Goal: Task Accomplishment & Management: Manage account settings

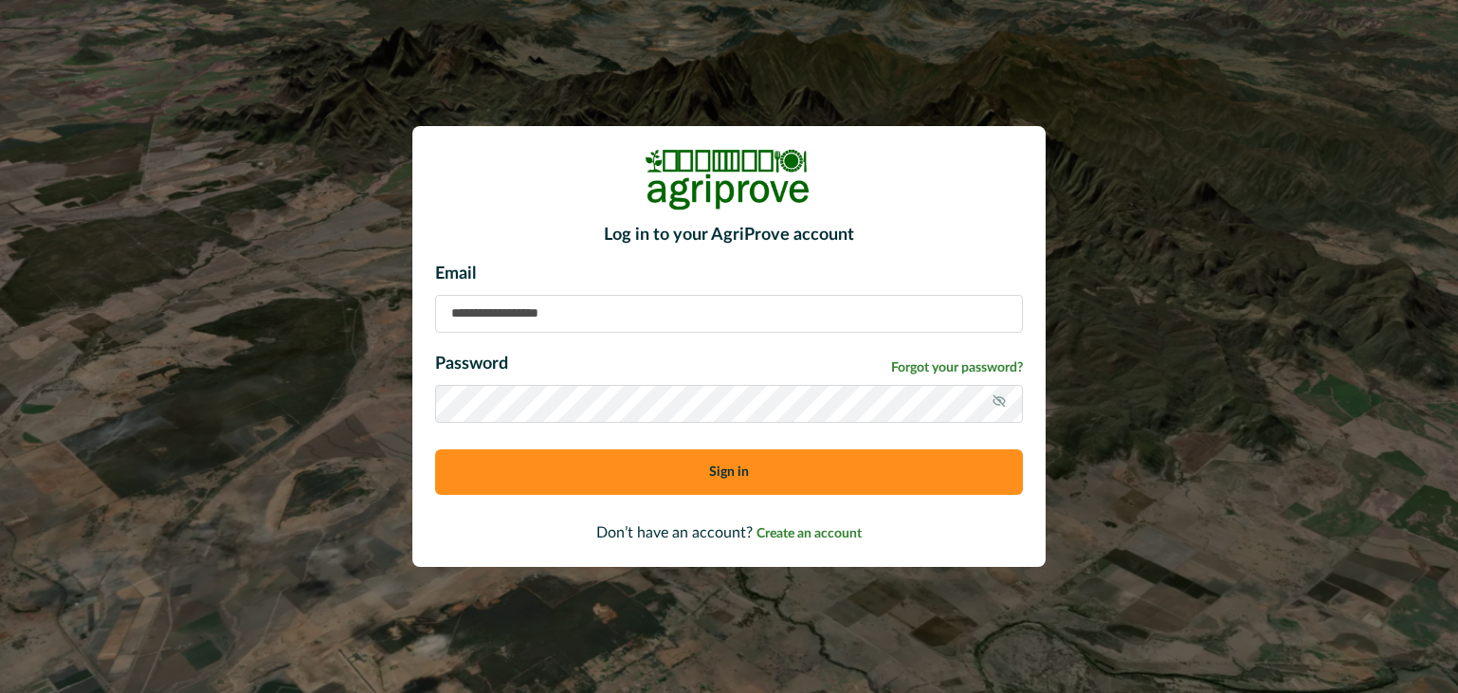
click at [463, 304] on input at bounding box center [729, 314] width 588 height 38
click at [645, 463] on button "Sign in" at bounding box center [729, 472] width 588 height 46
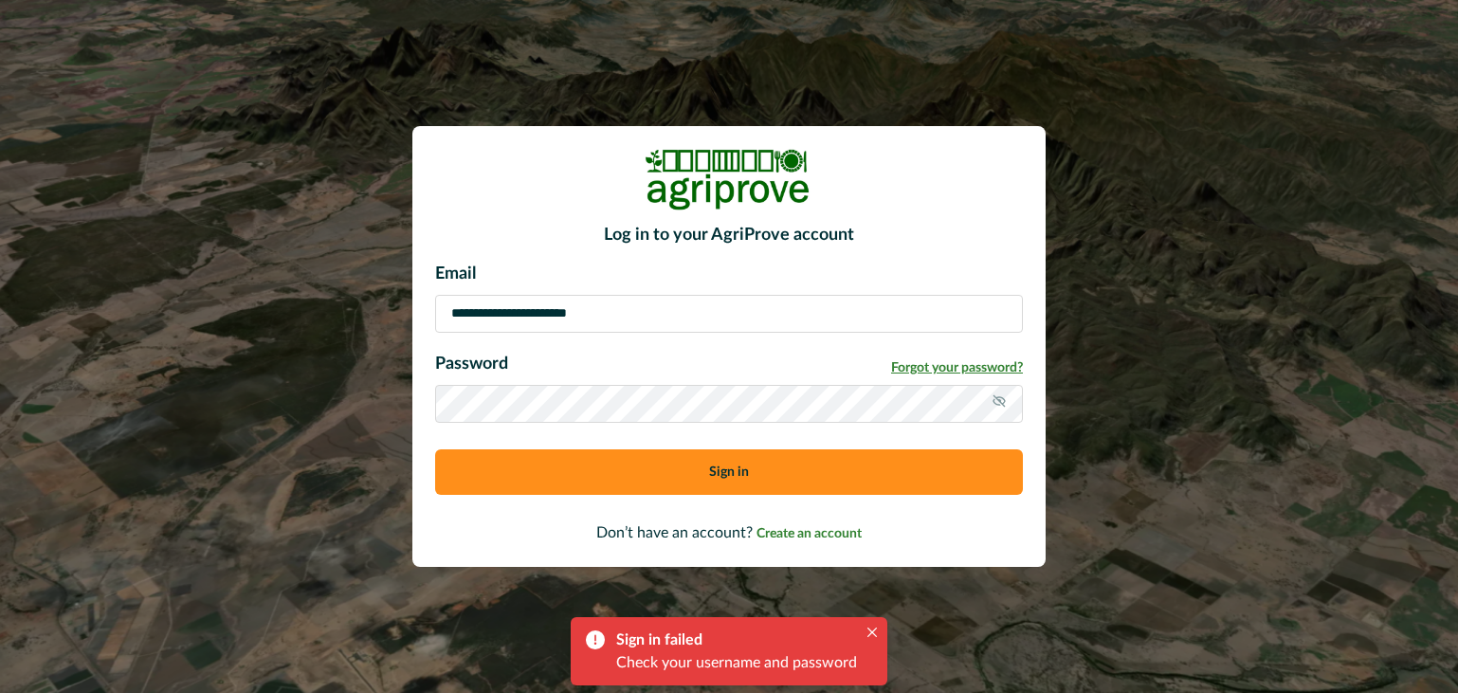
drag, startPoint x: 645, startPoint y: 463, endPoint x: 984, endPoint y: 363, distance: 353.7
click at [984, 363] on div "**********" at bounding box center [729, 386] width 588 height 248
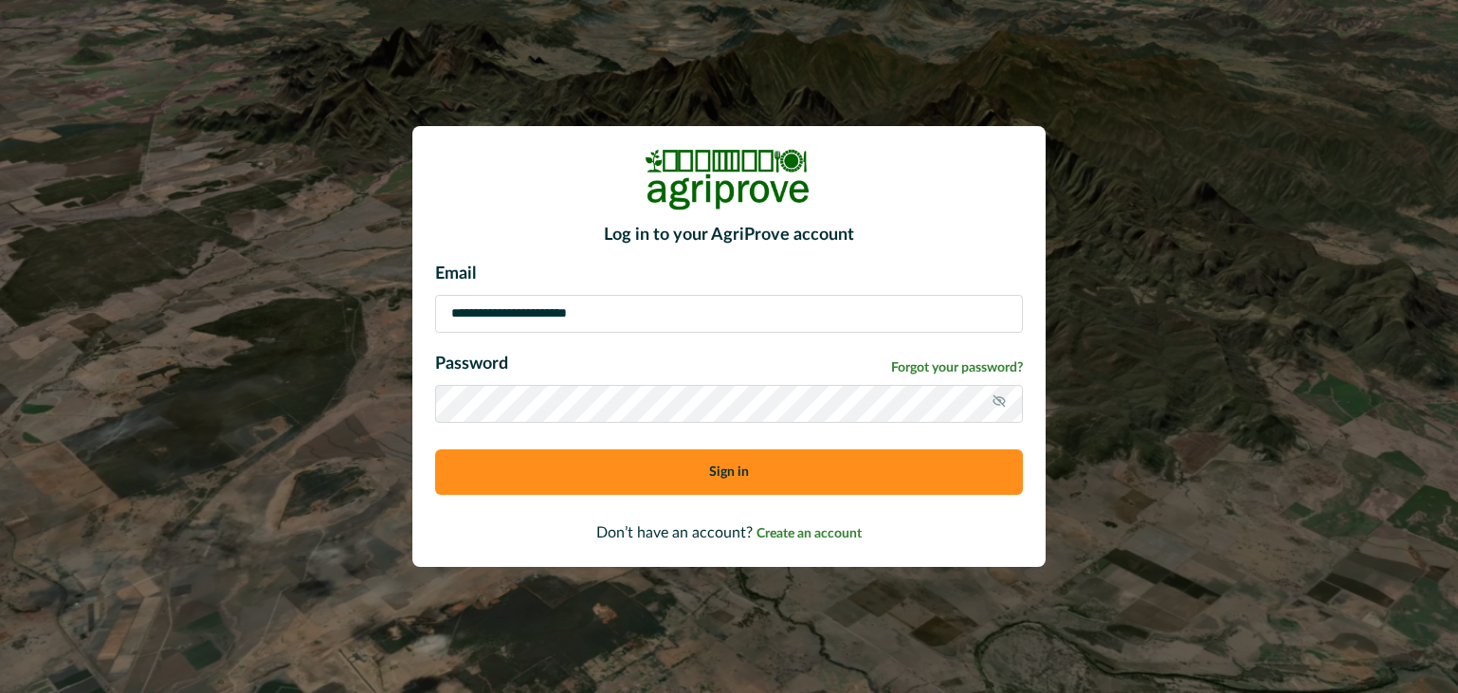
click at [997, 398] on icon at bounding box center [999, 400] width 15 height 15
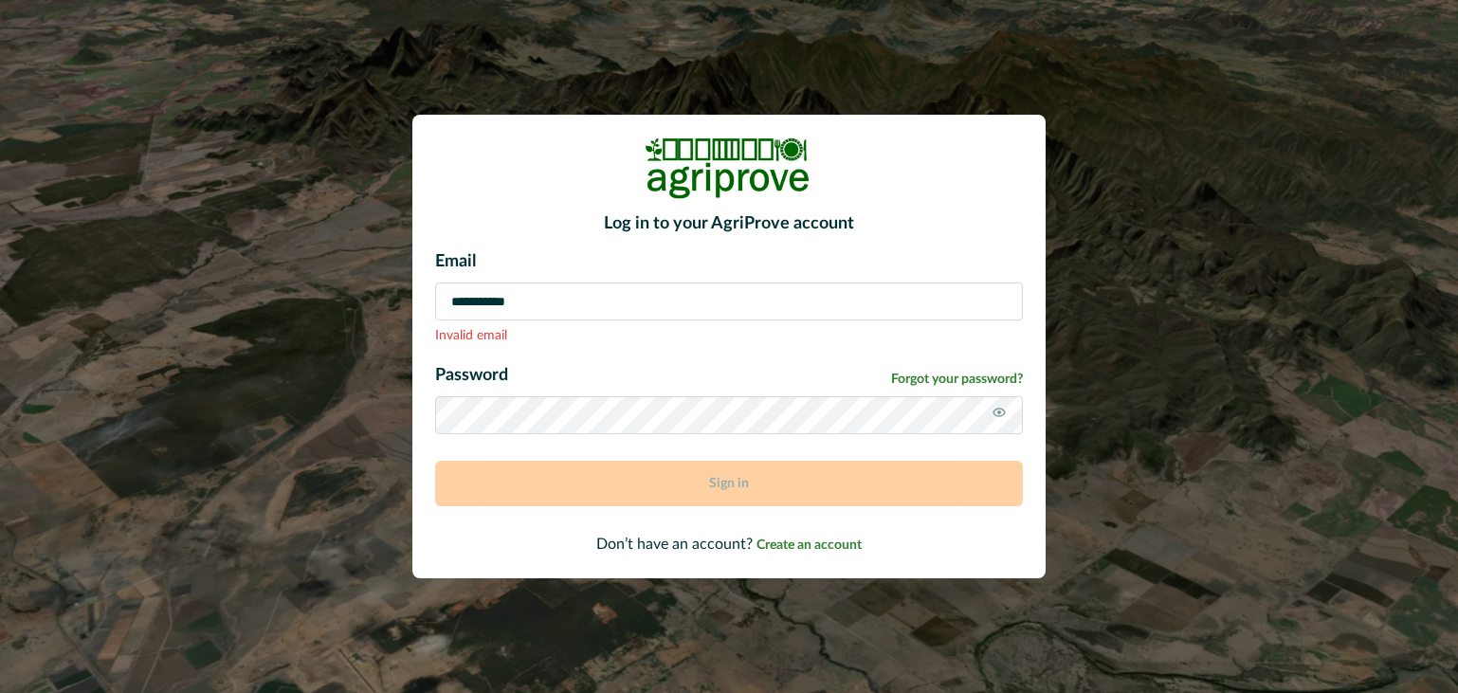
click at [436, 302] on input "**********" at bounding box center [729, 302] width 588 height 38
type input "**********"
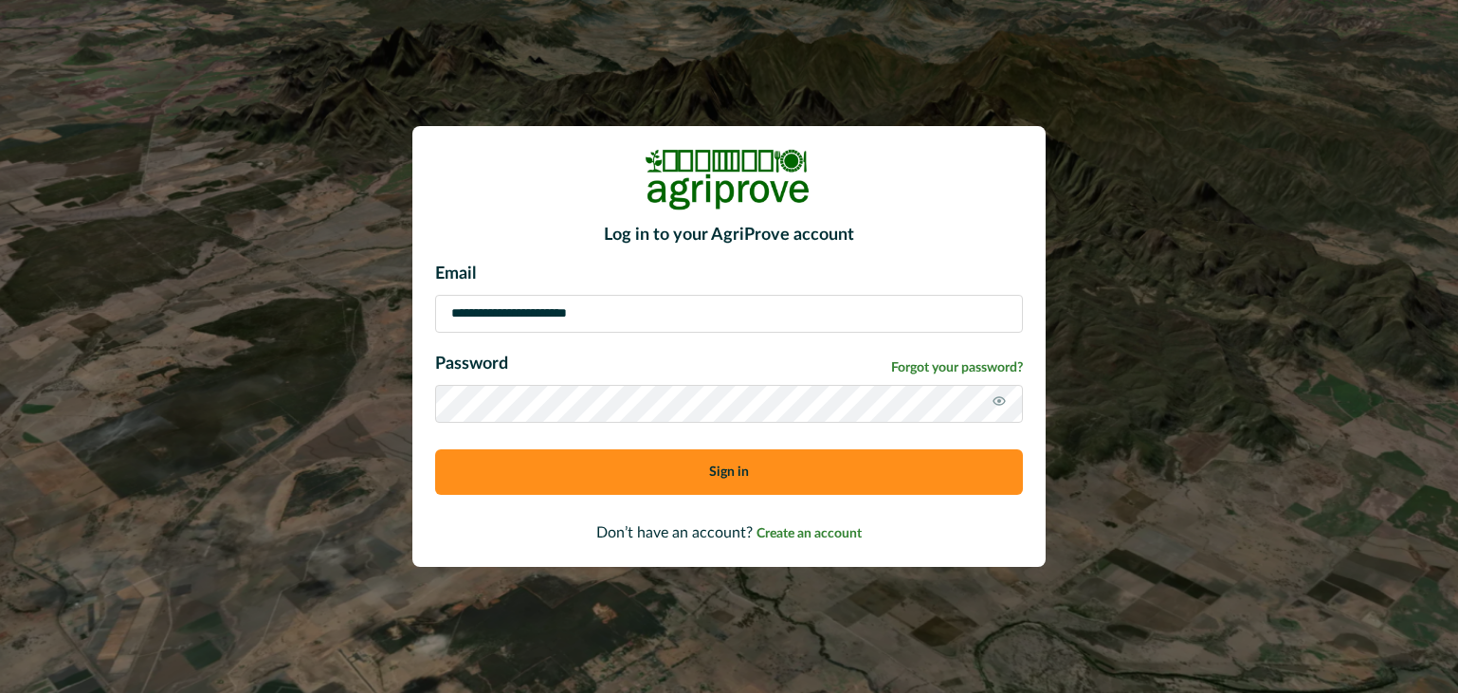
click at [669, 477] on button "Sign in" at bounding box center [729, 472] width 588 height 46
click at [598, 466] on button "Sign in" at bounding box center [729, 472] width 588 height 46
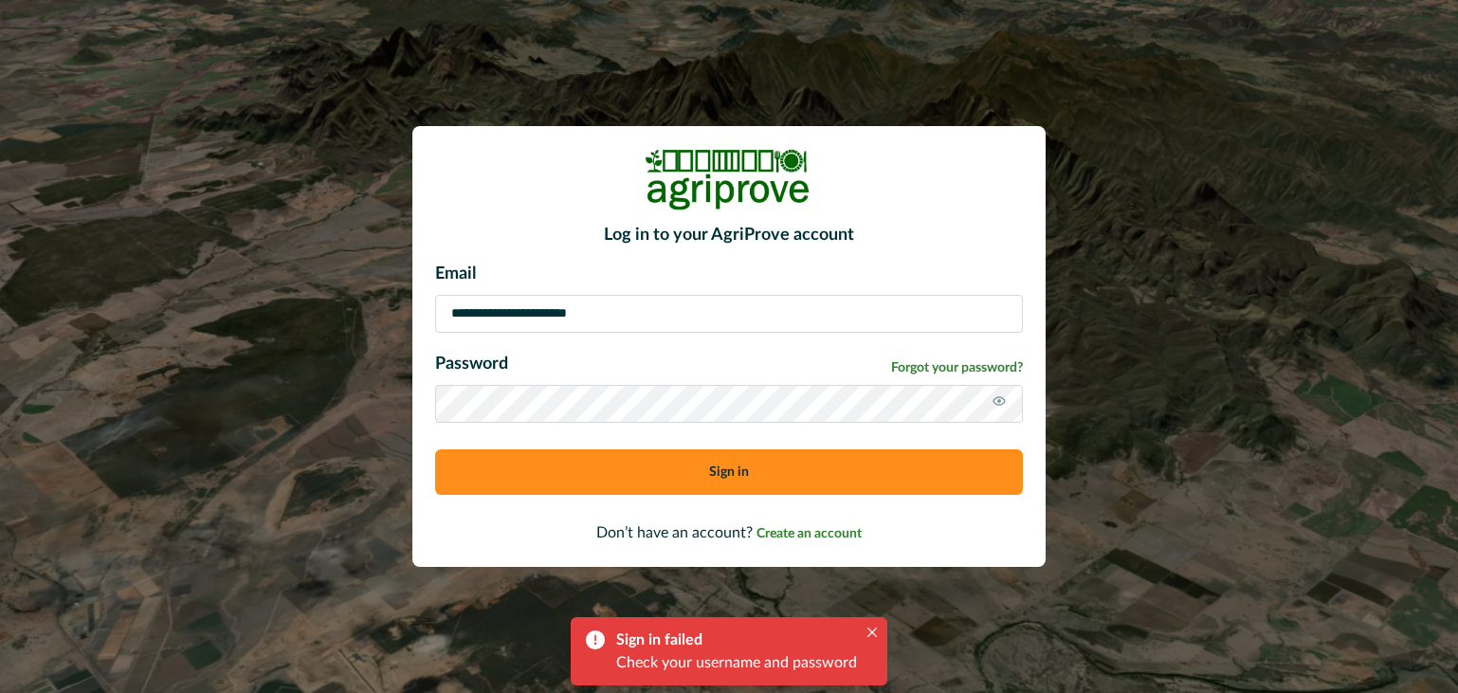
click at [995, 396] on icon at bounding box center [999, 400] width 15 height 15
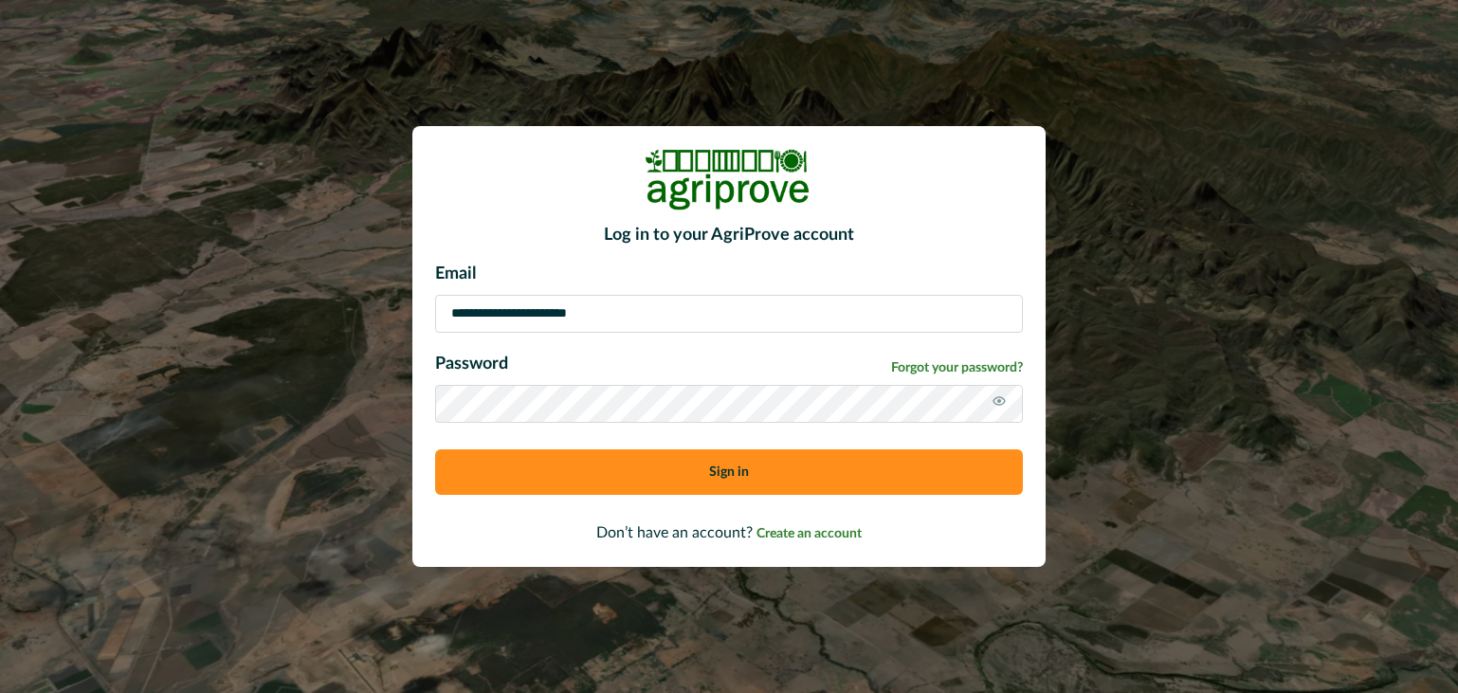
click at [775, 459] on button "Sign in" at bounding box center [729, 472] width 588 height 46
click at [435, 449] on button "Sign in" at bounding box center [729, 472] width 588 height 46
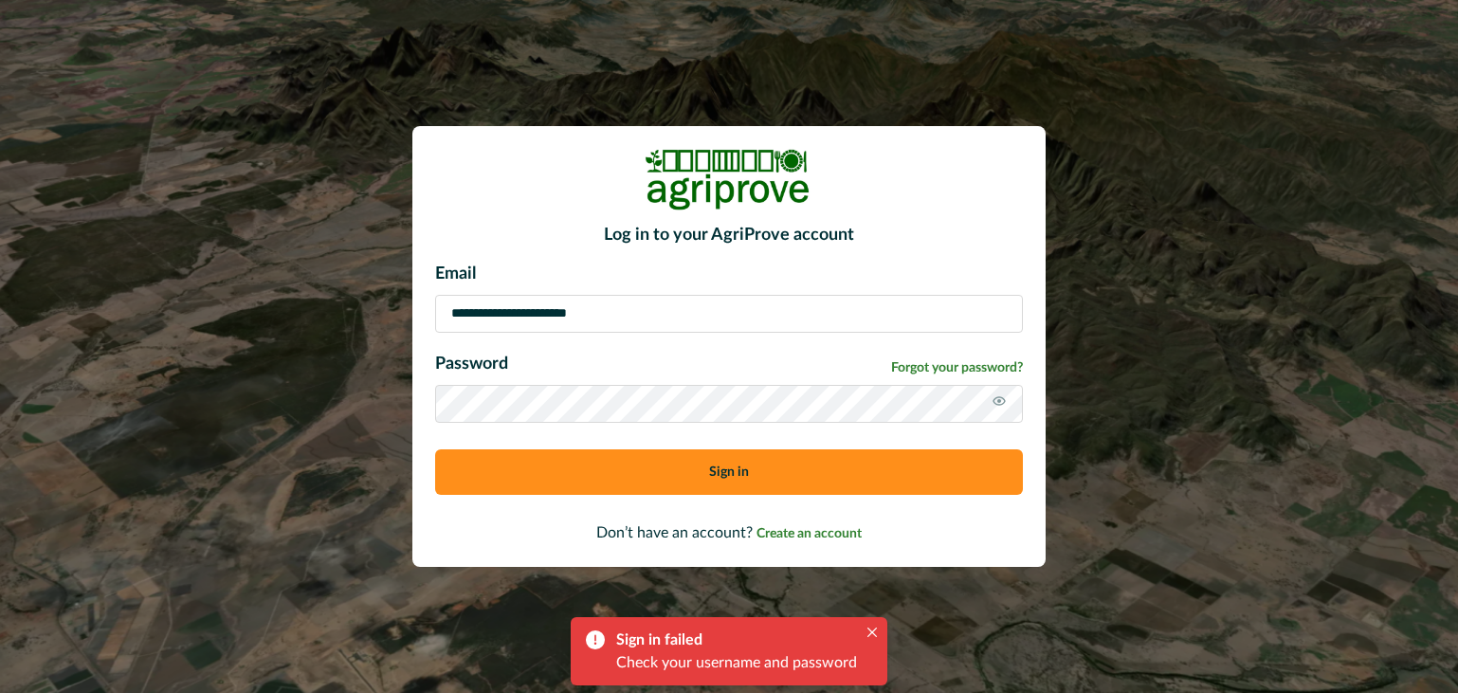
click at [435, 449] on button "Sign in" at bounding box center [729, 472] width 588 height 46
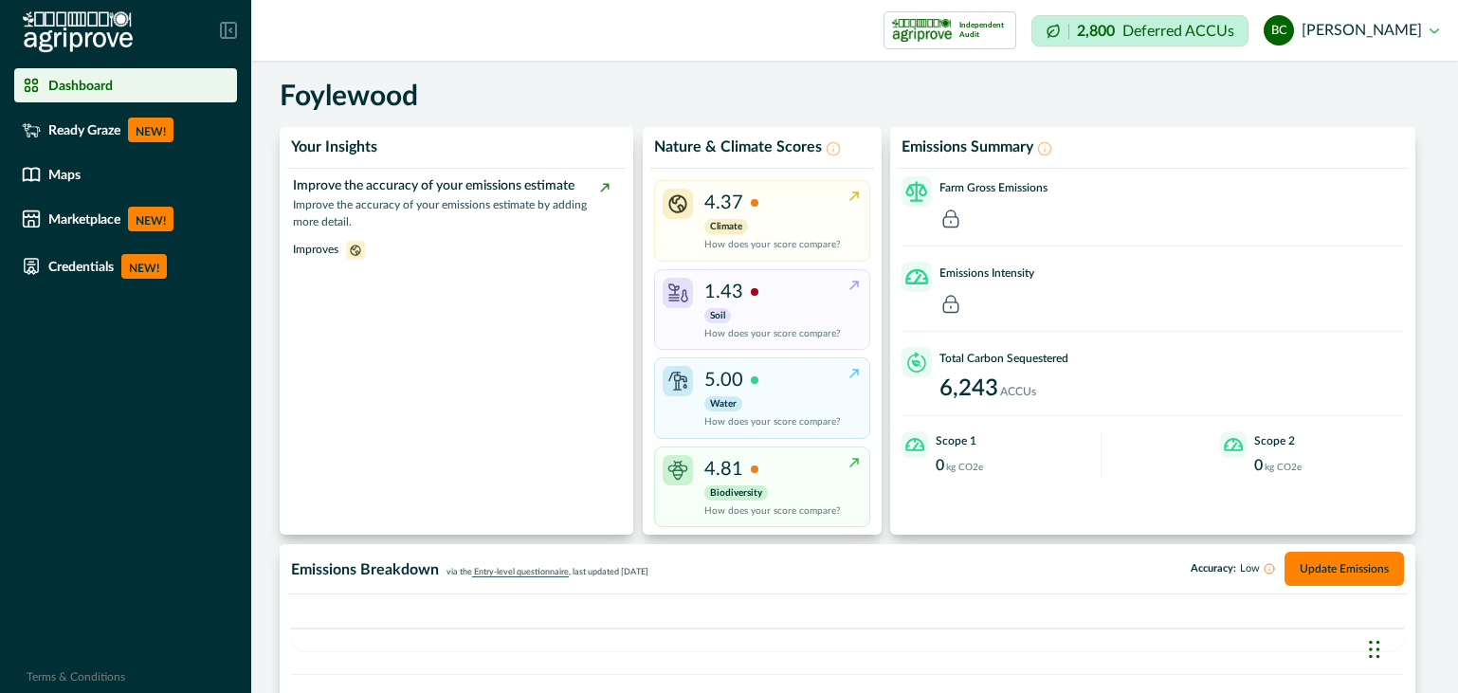
click at [1178, 38] on p "Deferred ACCUs" at bounding box center [1179, 31] width 112 height 14
click at [1435, 24] on button "bc [PERSON_NAME]" at bounding box center [1351, 31] width 175 height 46
click at [1228, 126] on div "Your Insights Improve the accuracy of your emissions estimate Improve the accur…" at bounding box center [854, 540] width 1169 height 844
click at [951, 33] on img at bounding box center [921, 30] width 60 height 30
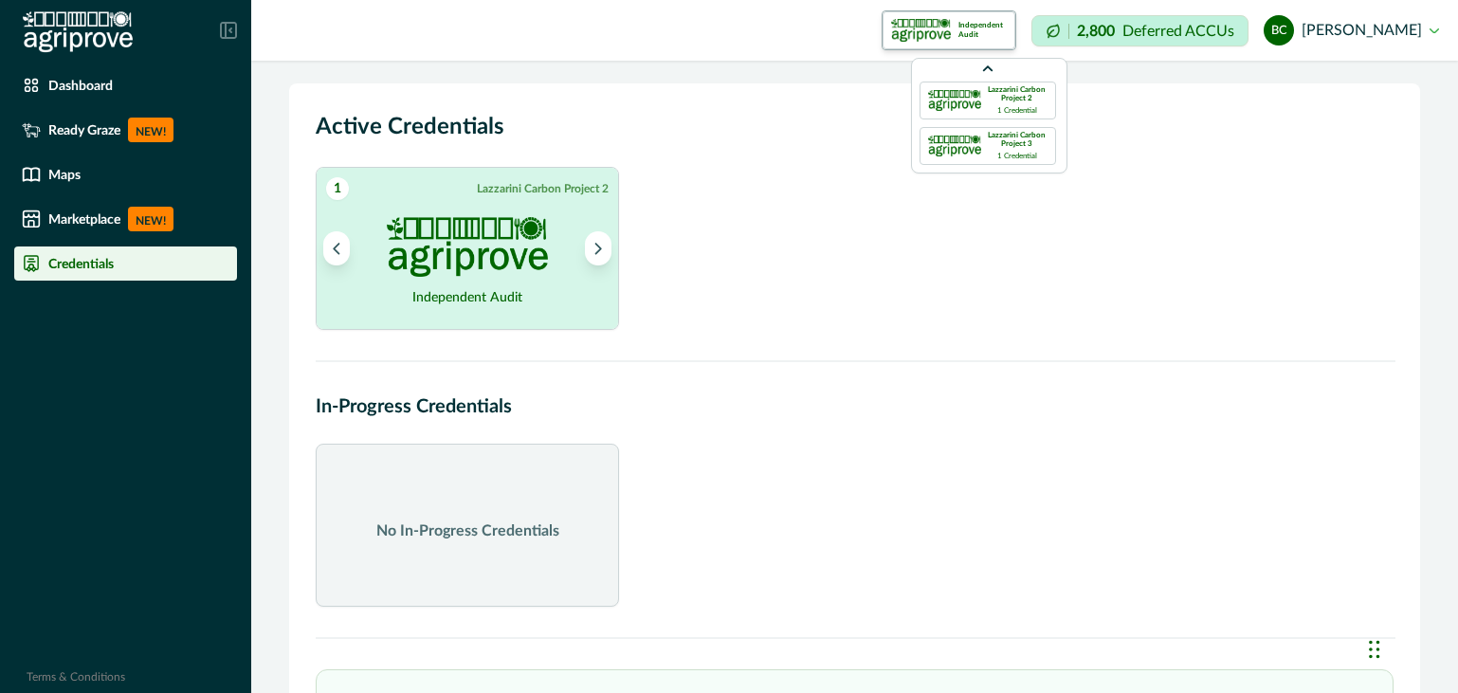
click at [981, 113] on div "Lazzarini Carbon Project 2 1 Credential" at bounding box center [988, 101] width 137 height 38
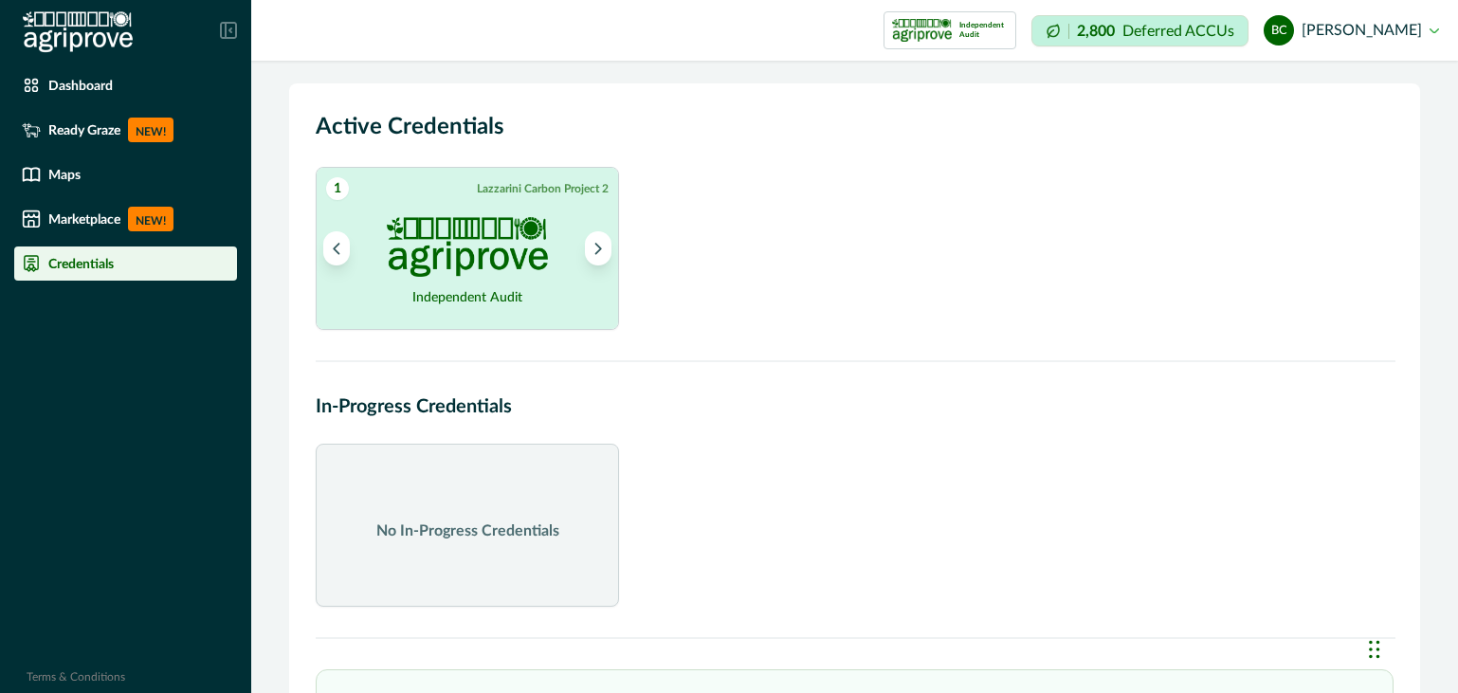
click at [429, 240] on img at bounding box center [467, 247] width 161 height 60
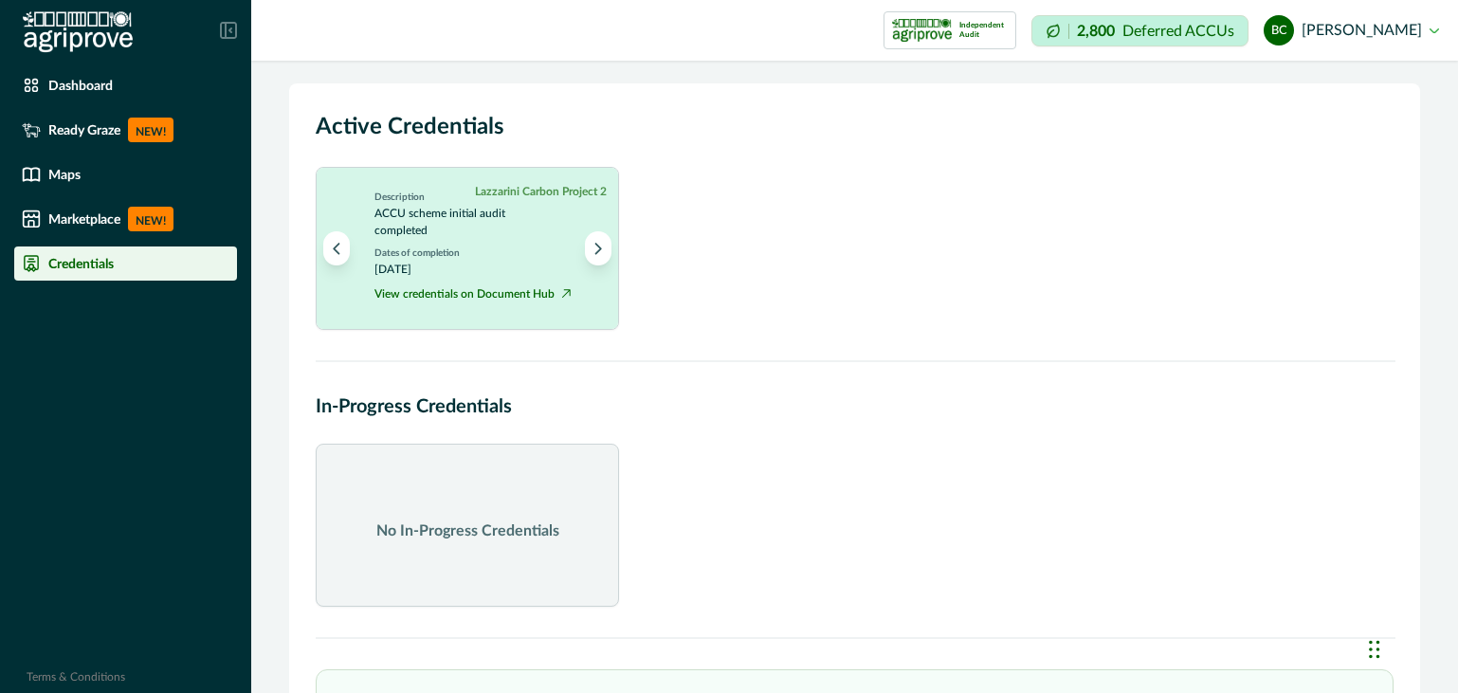
click at [780, 402] on h2 "In-Progress Credentials" at bounding box center [855, 407] width 1078 height 28
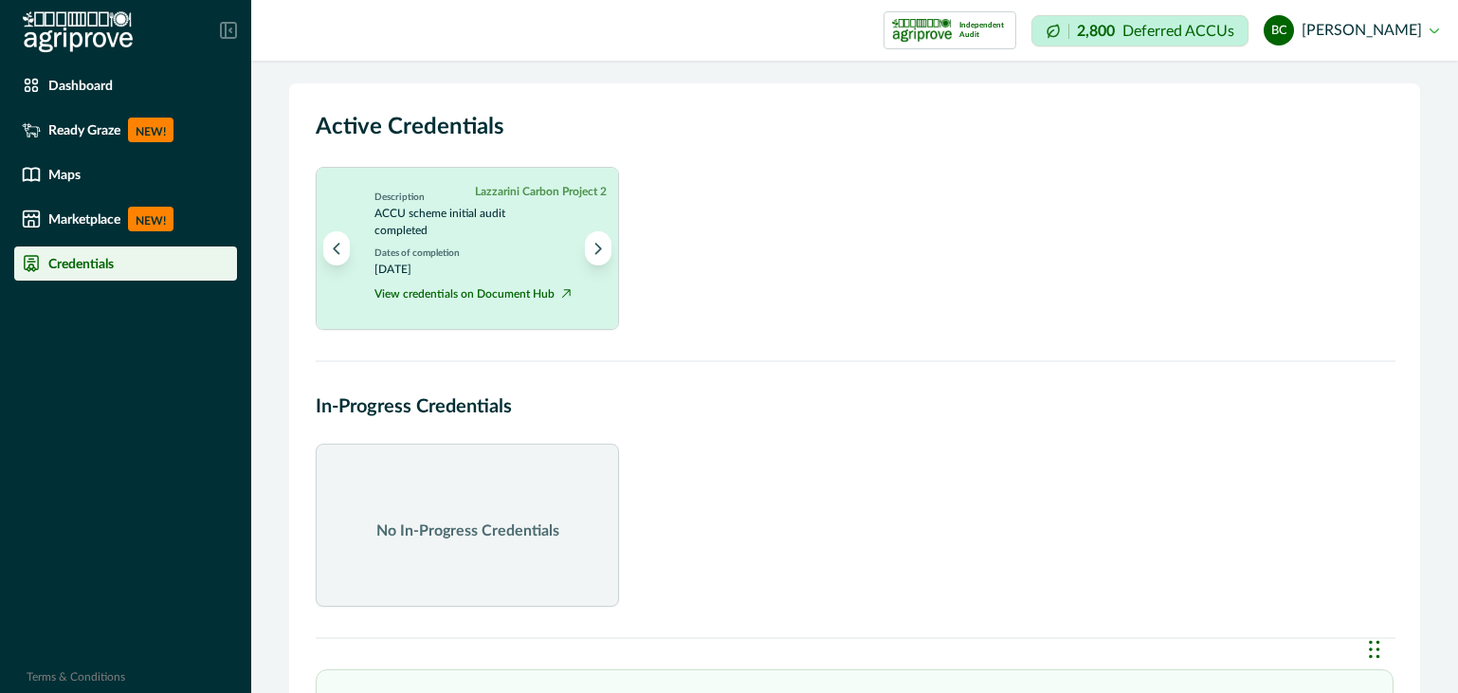
click at [851, 246] on div "1 Lazzarini Carbon Project 2 Independent Audit Lazzarini Carbon Project 2 Descr…" at bounding box center [855, 248] width 1078 height 163
